Goal: Task Accomplishment & Management: Use online tool/utility

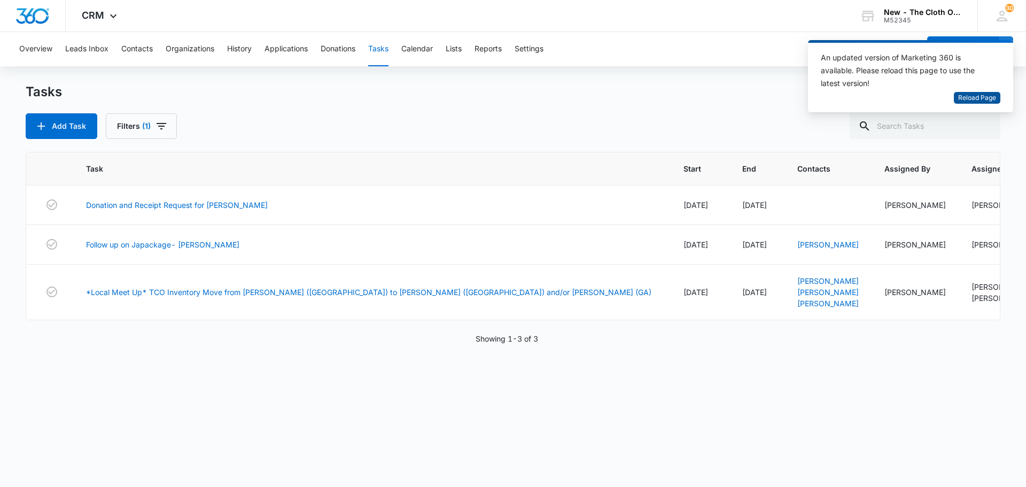
click at [985, 95] on span "Reload Page" at bounding box center [977, 98] width 38 height 10
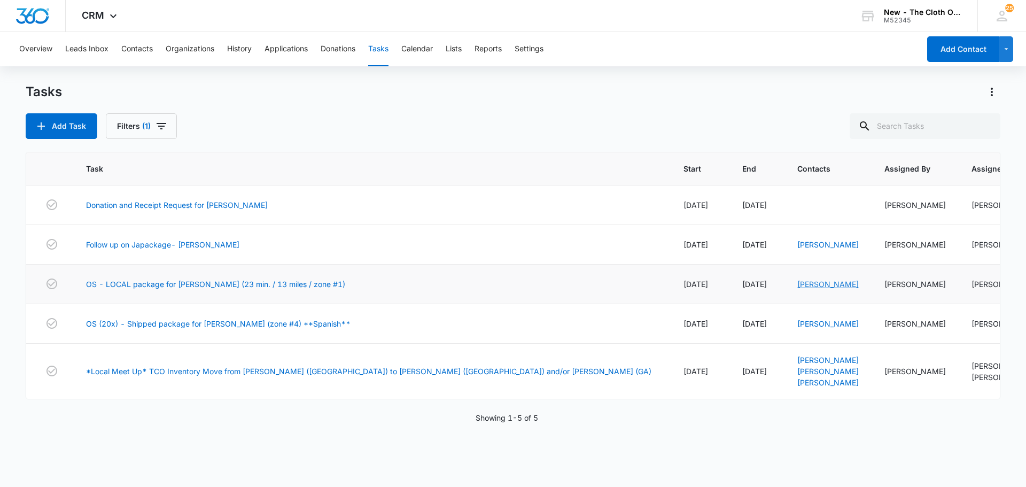
click at [797, 282] on link "Tricia Hodges" at bounding box center [827, 284] width 61 height 9
click at [797, 324] on link "Luz Márquez" at bounding box center [827, 323] width 61 height 9
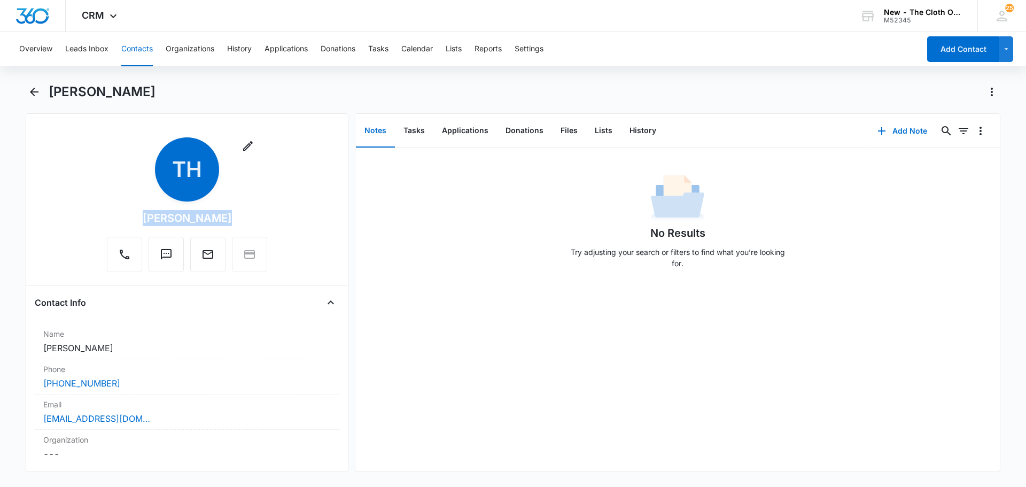
drag, startPoint x: 143, startPoint y: 218, endPoint x: 220, endPoint y: 217, distance: 77.0
click at [220, 217] on div "Remove TH Tricia Hodges" at bounding box center [187, 204] width 160 height 135
copy div "[PERSON_NAME]"
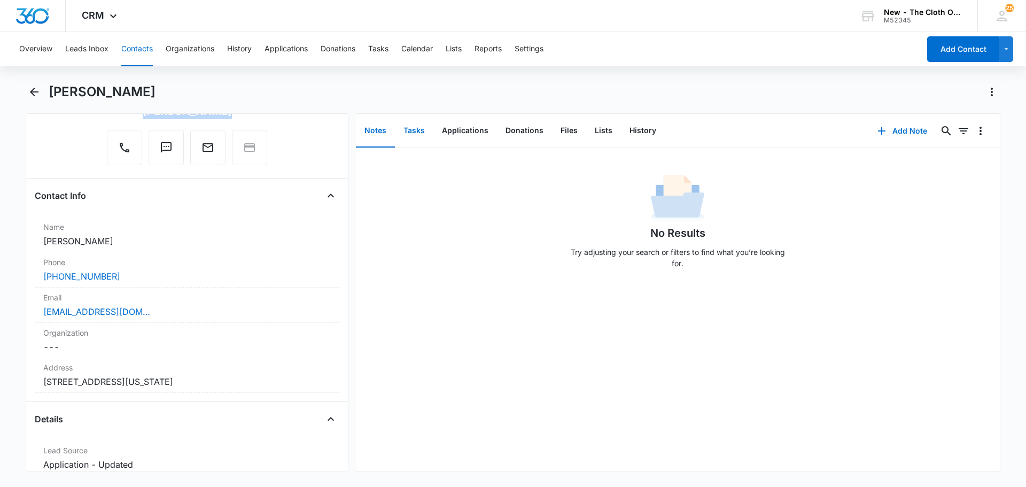
click at [406, 123] on button "Tasks" at bounding box center [414, 130] width 38 height 33
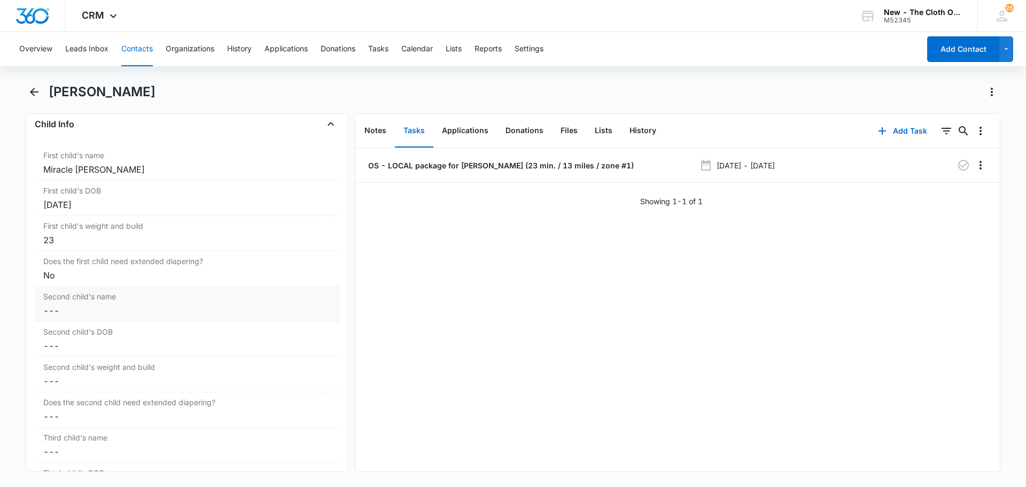
scroll to position [1229, 0]
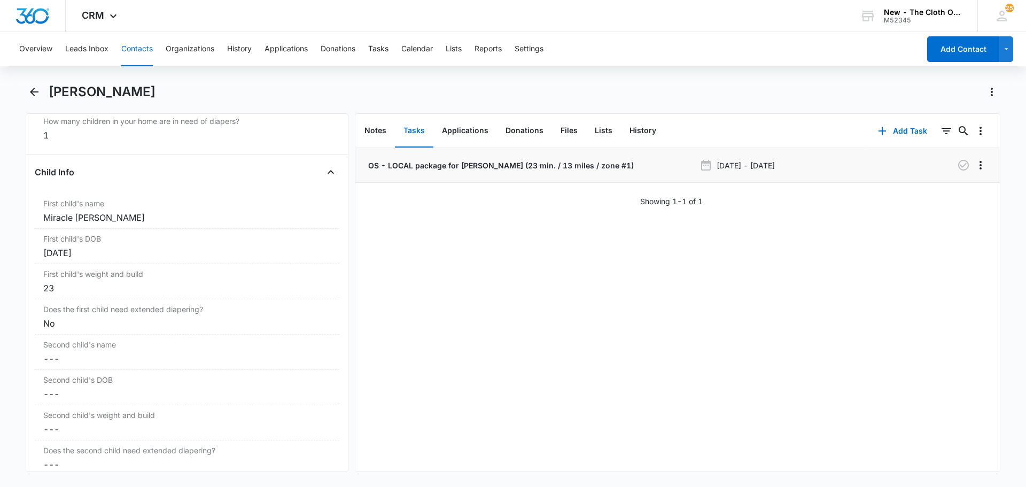
click at [434, 165] on p "OS - LOCAL package for [PERSON_NAME] (23 min. / 13 miles / zone #1)" at bounding box center [500, 165] width 268 height 11
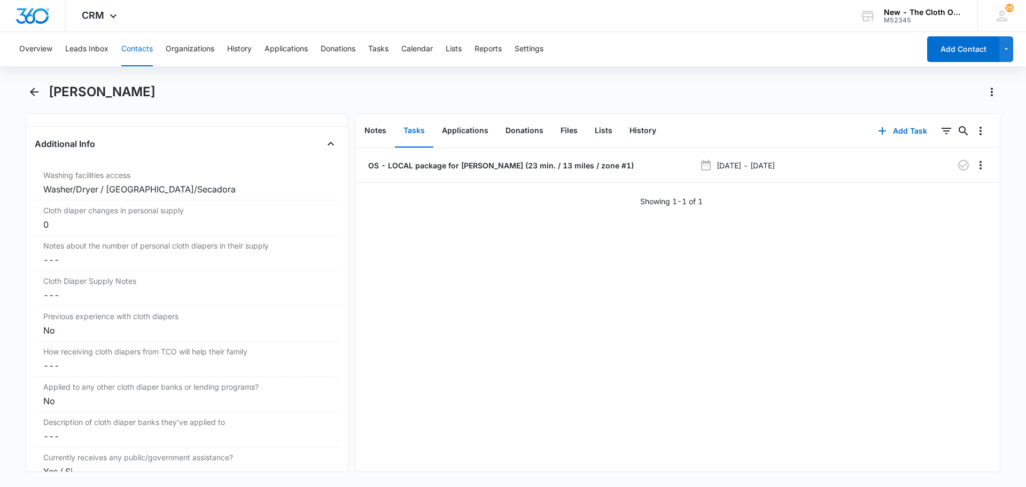
scroll to position [1764, 0]
click at [324, 146] on icon "Close" at bounding box center [330, 143] width 13 height 13
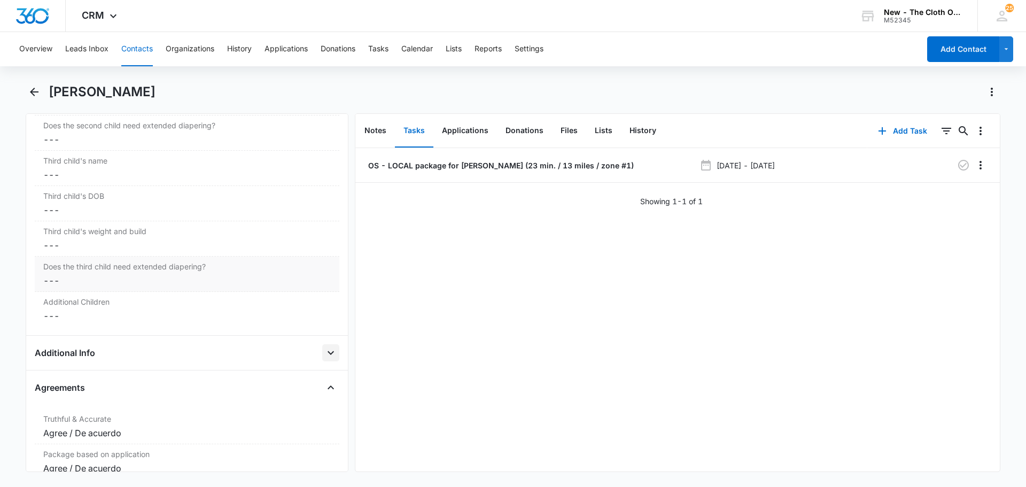
scroll to position [1550, 0]
click at [324, 397] on icon "Close" at bounding box center [330, 391] width 13 height 13
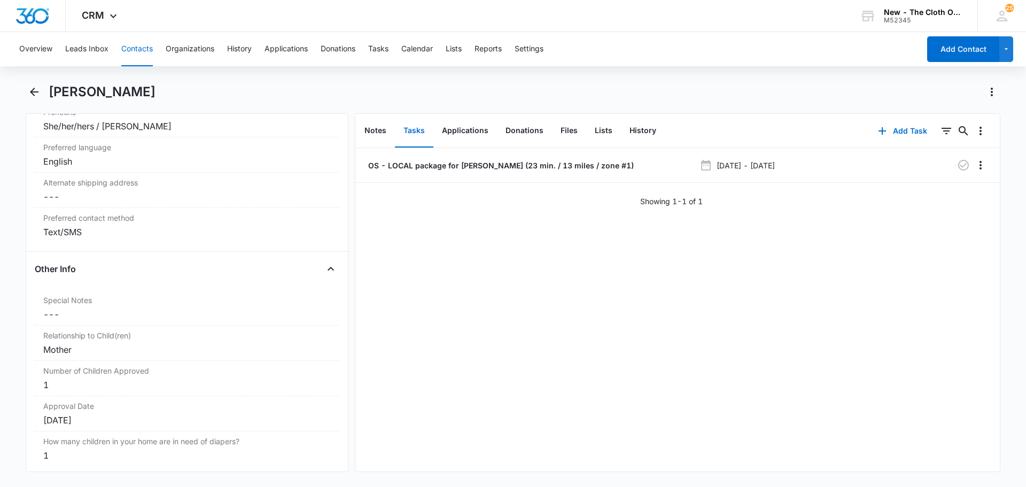
scroll to position [909, 0]
click at [325, 272] on icon "Close" at bounding box center [330, 269] width 13 height 13
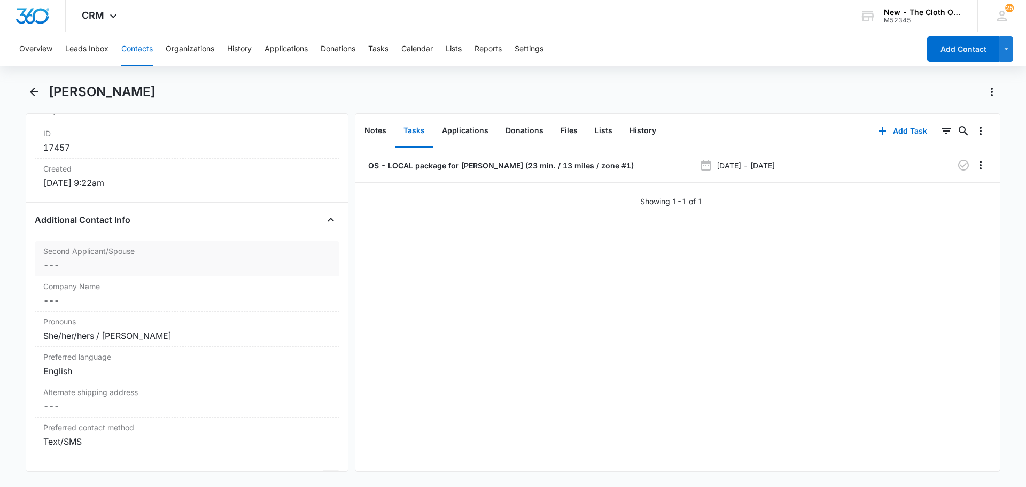
scroll to position [695, 0]
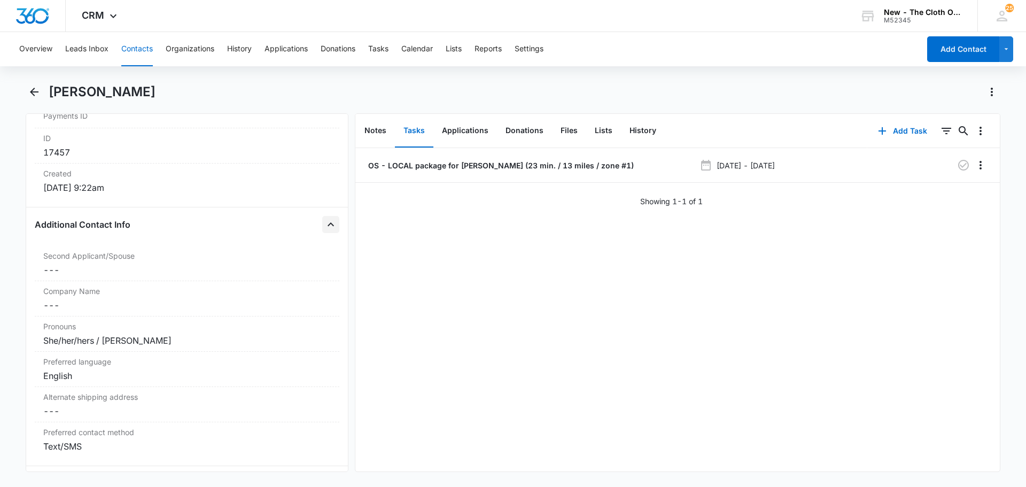
click at [324, 219] on icon "Close" at bounding box center [330, 224] width 13 height 13
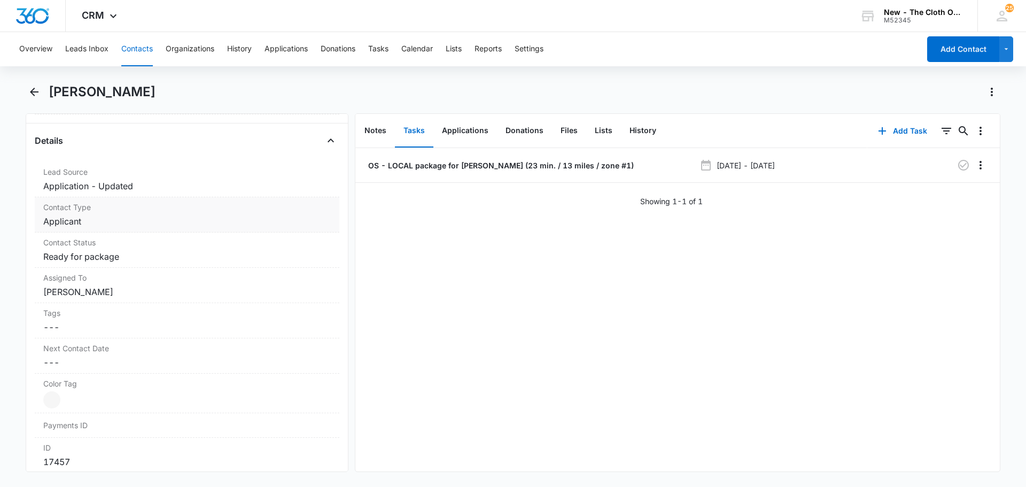
scroll to position [321, 0]
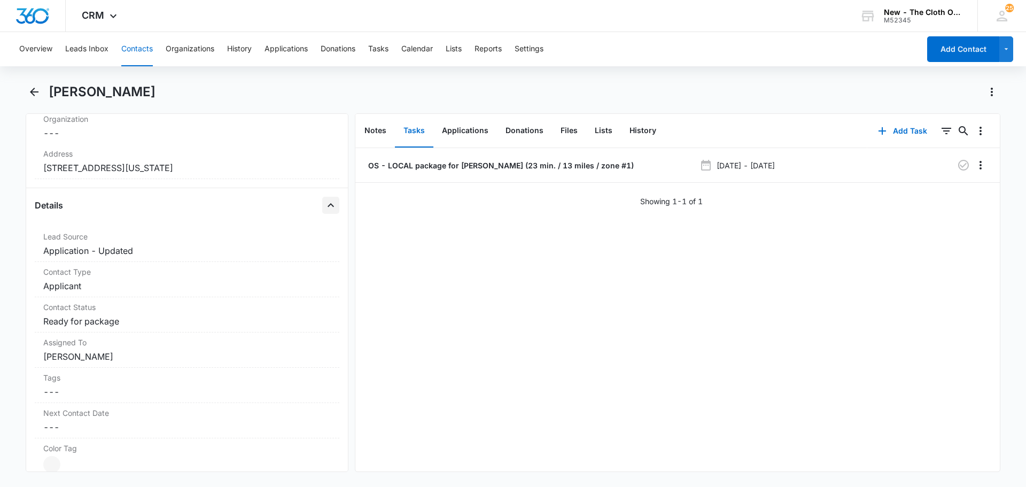
click at [324, 204] on icon "Close" at bounding box center [330, 205] width 13 height 13
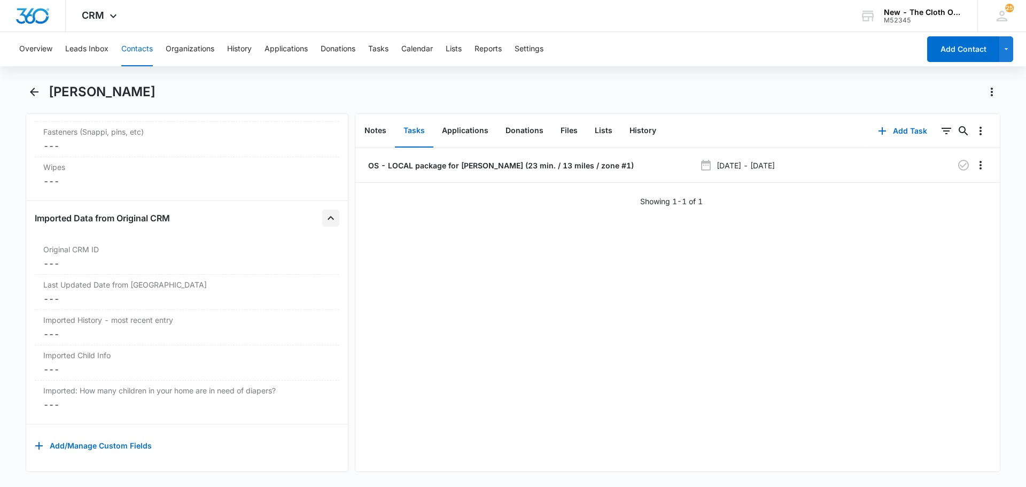
click at [328, 212] on icon "Close" at bounding box center [330, 218] width 13 height 13
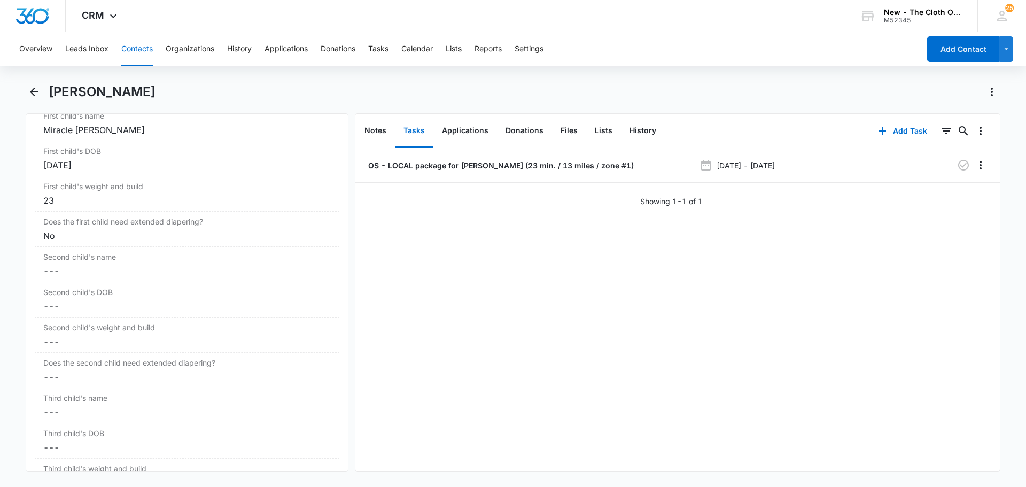
scroll to position [492, 0]
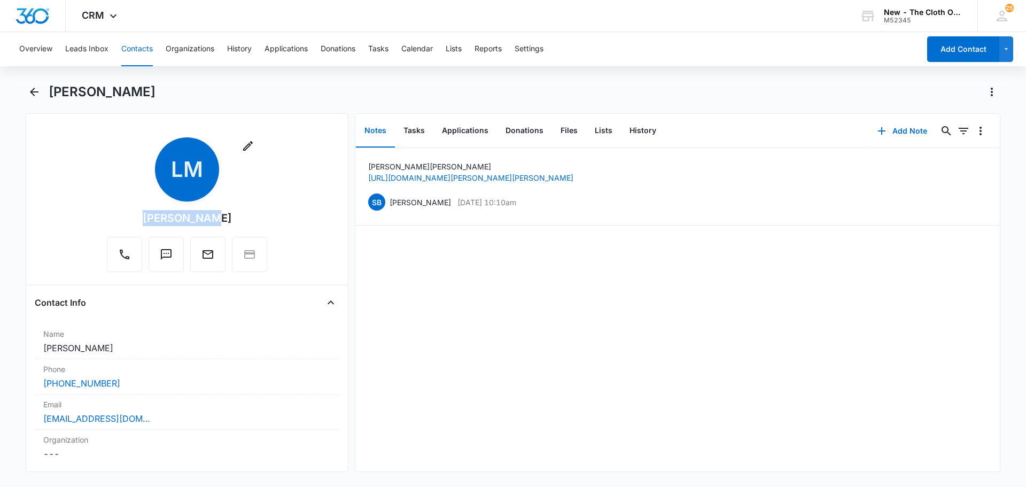
drag, startPoint x: 147, startPoint y: 221, endPoint x: 227, endPoint y: 226, distance: 80.3
click at [227, 226] on div "Remove LM Luz Márquez" at bounding box center [187, 204] width 160 height 135
copy div "Luz Márquez"
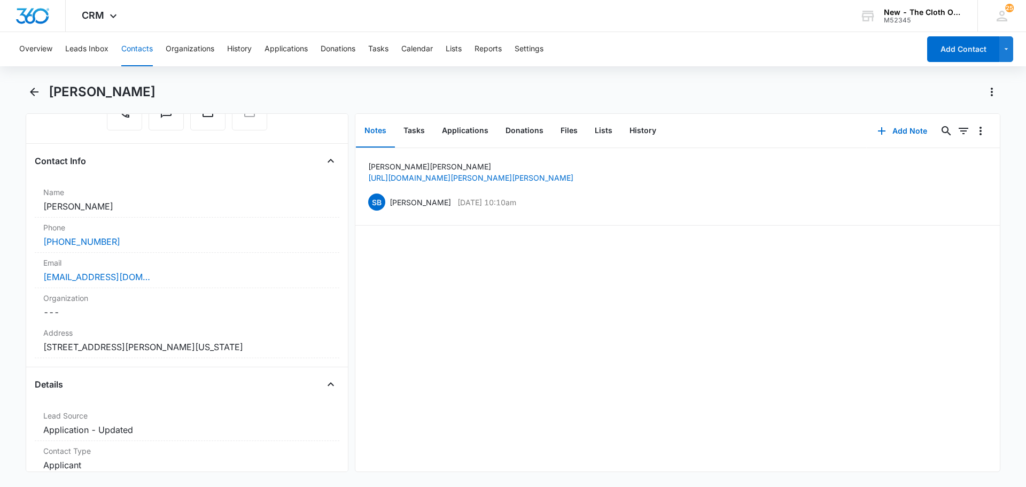
scroll to position [214, 0]
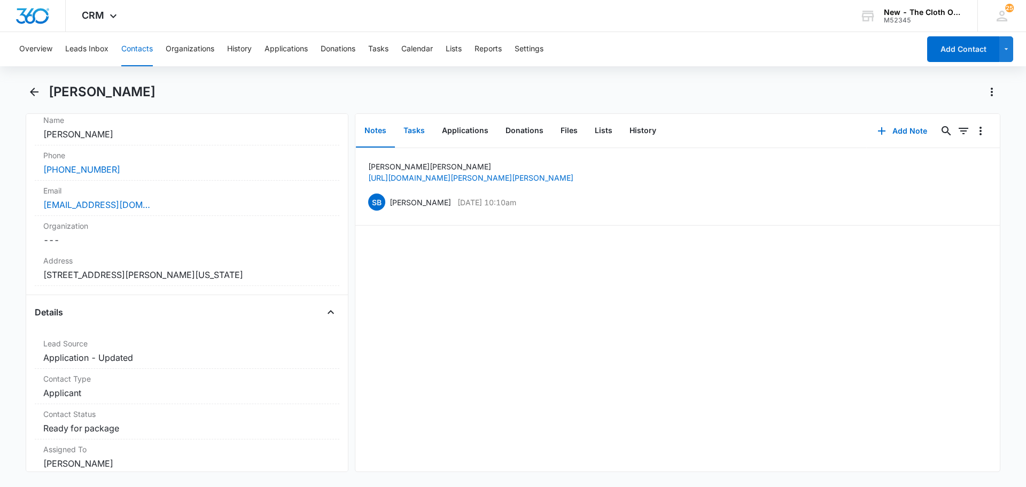
click at [411, 138] on button "Tasks" at bounding box center [414, 130] width 38 height 33
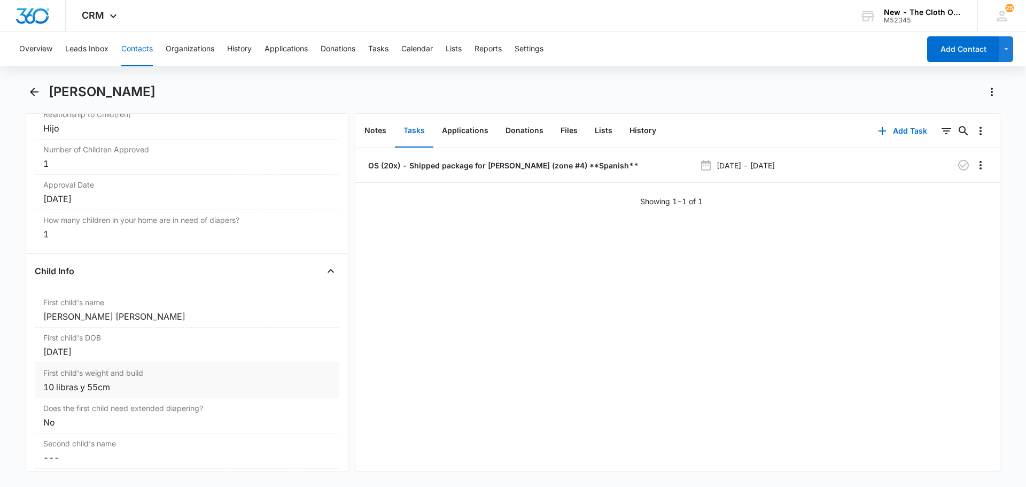
scroll to position [1176, 0]
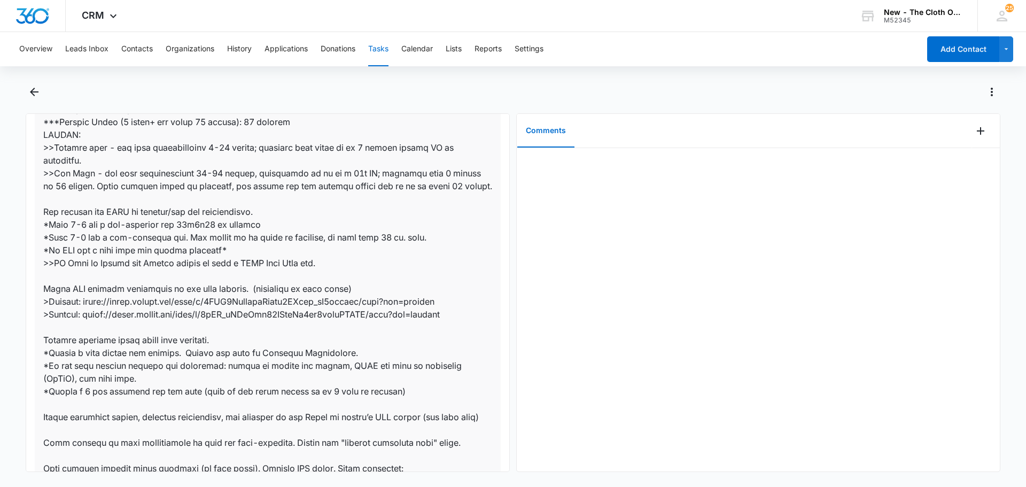
scroll to position [374, 0]
